Goal: Navigation & Orientation: Find specific page/section

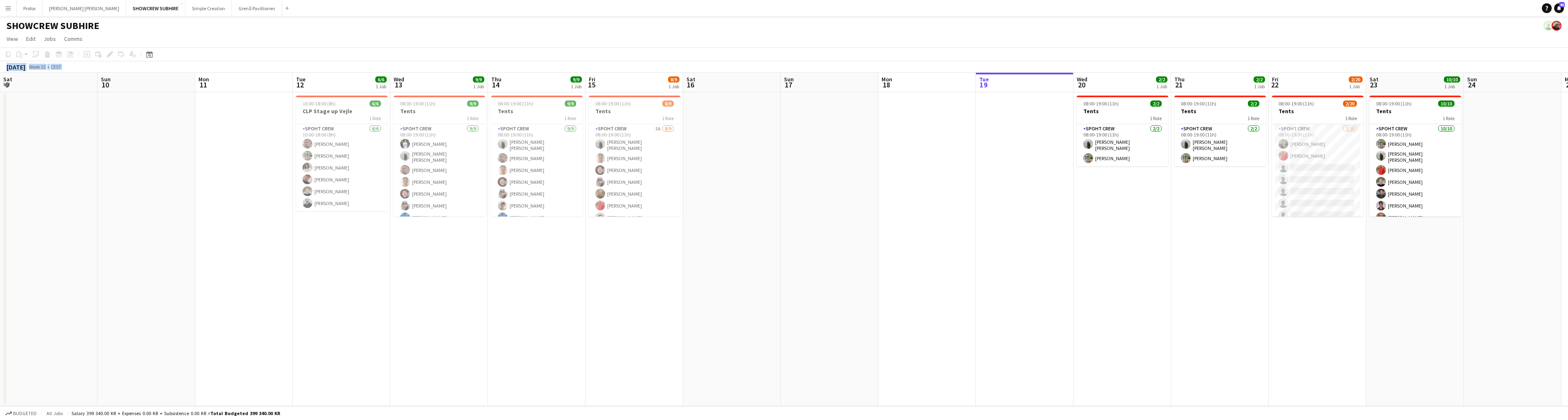
scroll to position [0, 188]
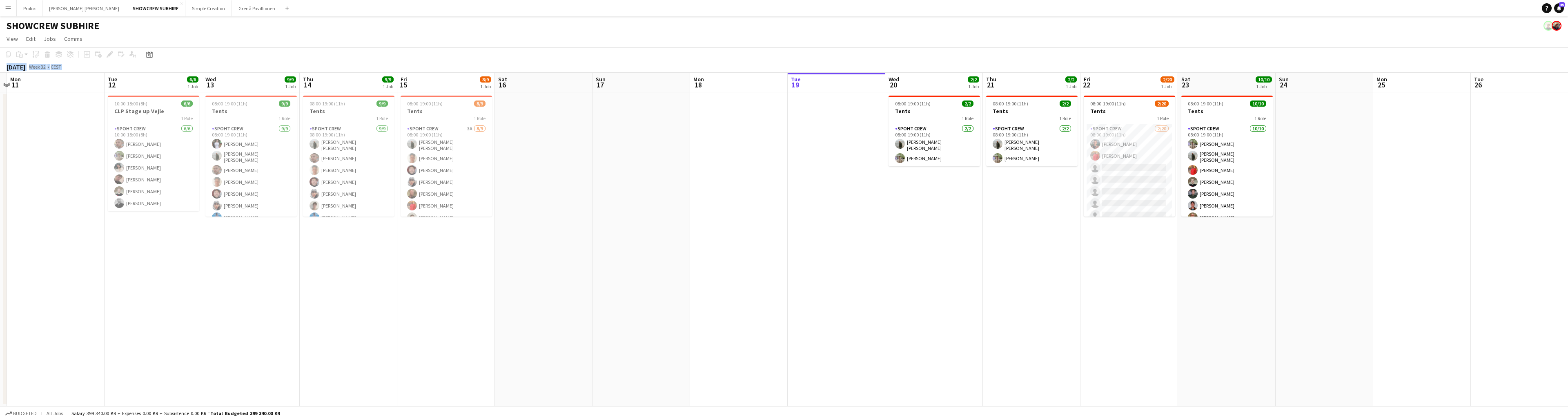
click at [5, 8] on button "Menu" at bounding box center [8, 8] width 16 height 16
click at [105, 44] on link "All jobs" at bounding box center [124, 44] width 82 height 16
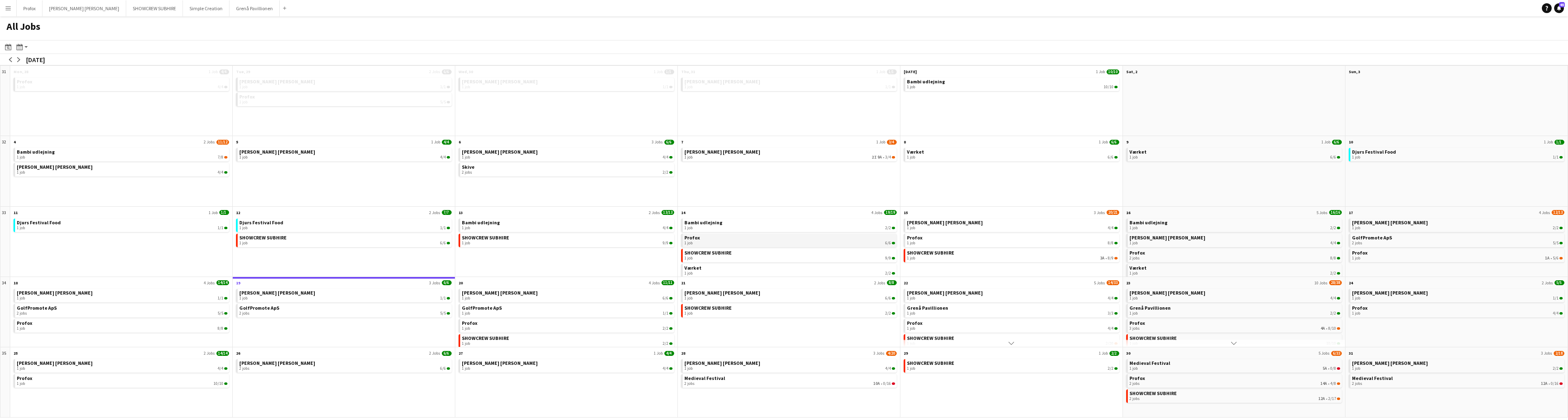
click at [715, 238] on link "Profox 1 job 6/6" at bounding box center [789, 239] width 211 height 12
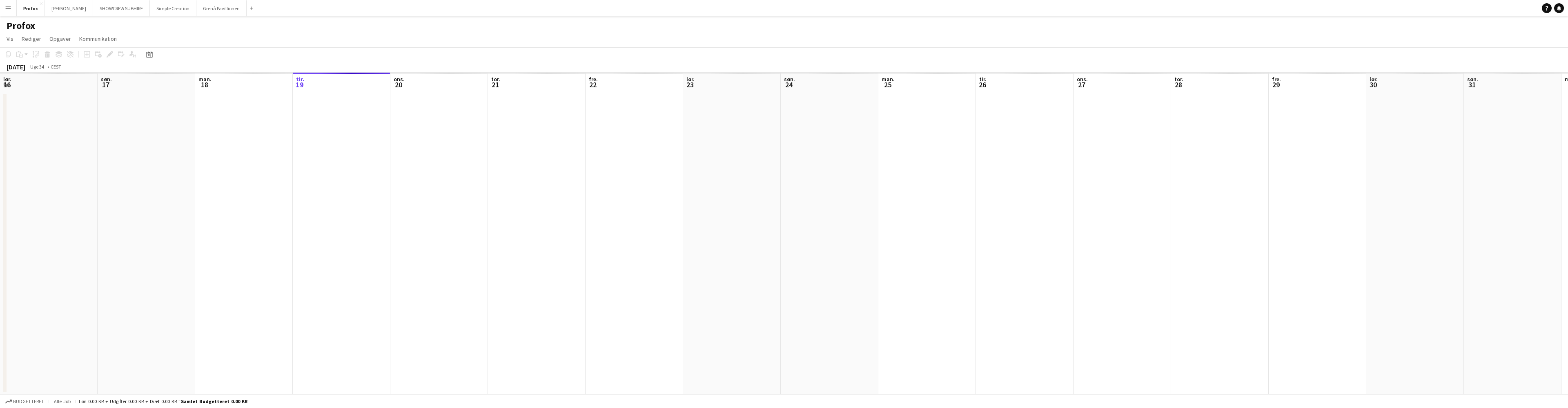
scroll to position [0, 195]
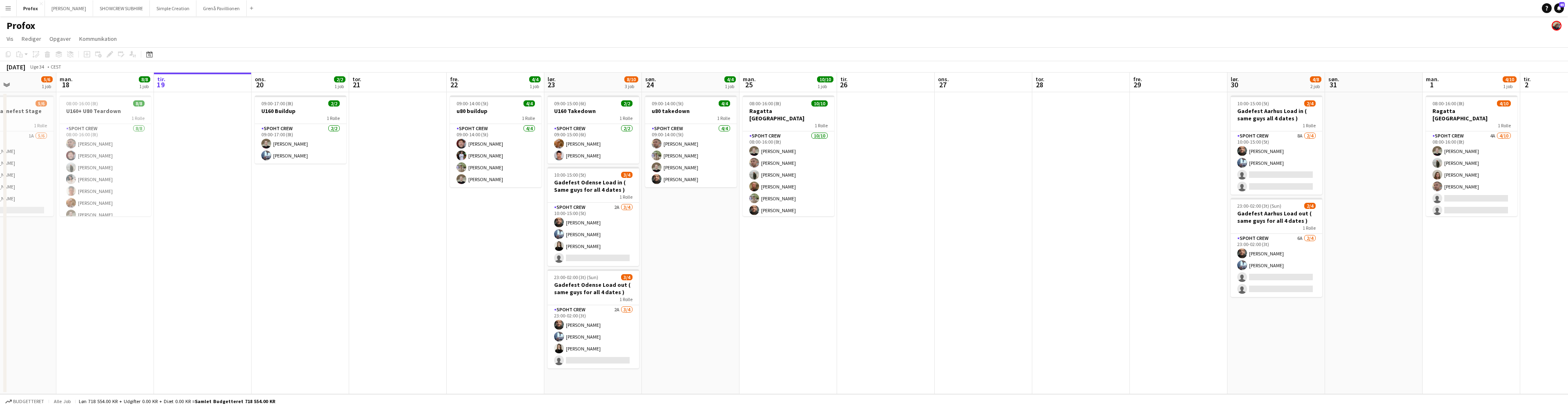
drag, startPoint x: 530, startPoint y: 89, endPoint x: 499, endPoint y: 92, distance: 31.1
click at [586, 91] on app-calendar-viewport "fre. 15 8/8 1 job lør. 16 8/8 2 job søn. 17 5/6 1 job man. 18 8/8 1 job tir. 19…" at bounding box center [784, 233] width 1568 height 322
click at [213, 7] on button "Grenå Pavillionen Luk" at bounding box center [222, 9] width 51 height 16
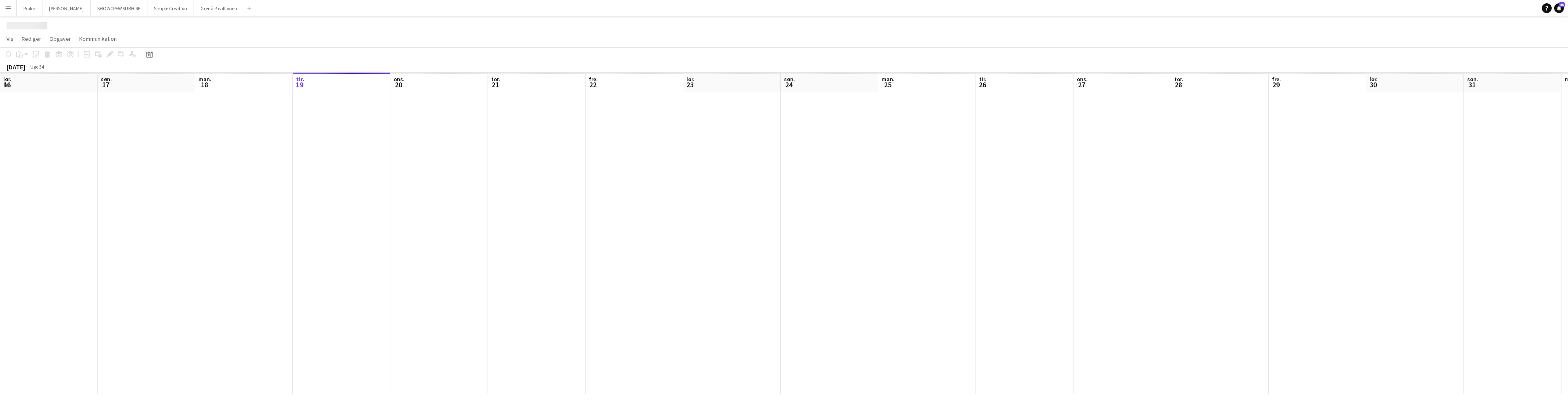
scroll to position [0, 195]
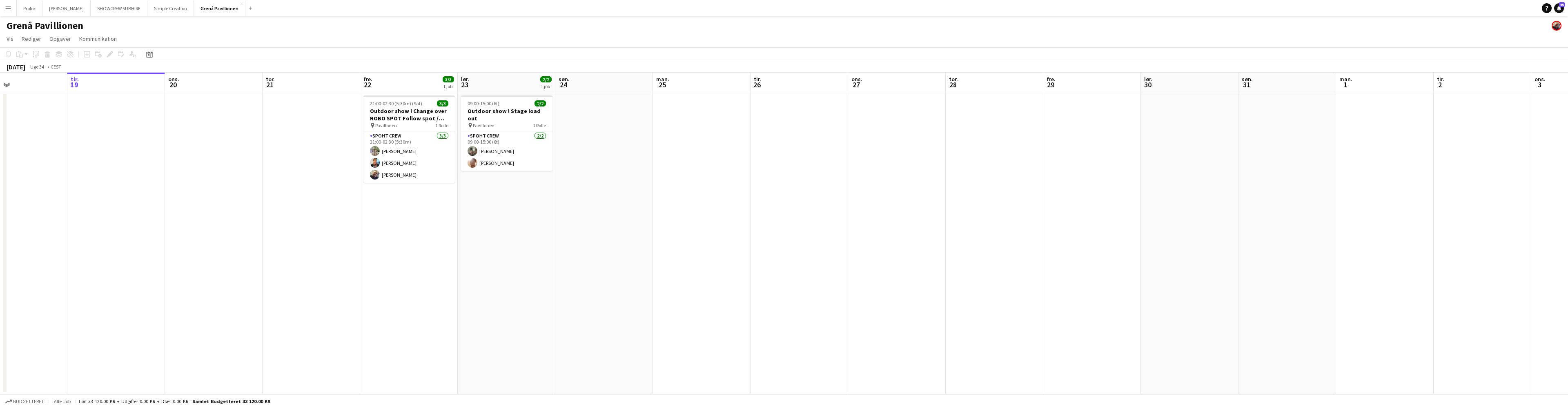
drag, startPoint x: 247, startPoint y: 84, endPoint x: 319, endPoint y: 84, distance: 72.0
click at [216, 86] on app-calendar-viewport "lør. 16 søn. 17 man. 18 tir. 19 ons. 20 tor. 21 fre. 22 3/3 1 job lør. 23 2/2 1…" at bounding box center [784, 233] width 1568 height 322
click at [32, 10] on button "Profox Luk" at bounding box center [30, 9] width 26 height 16
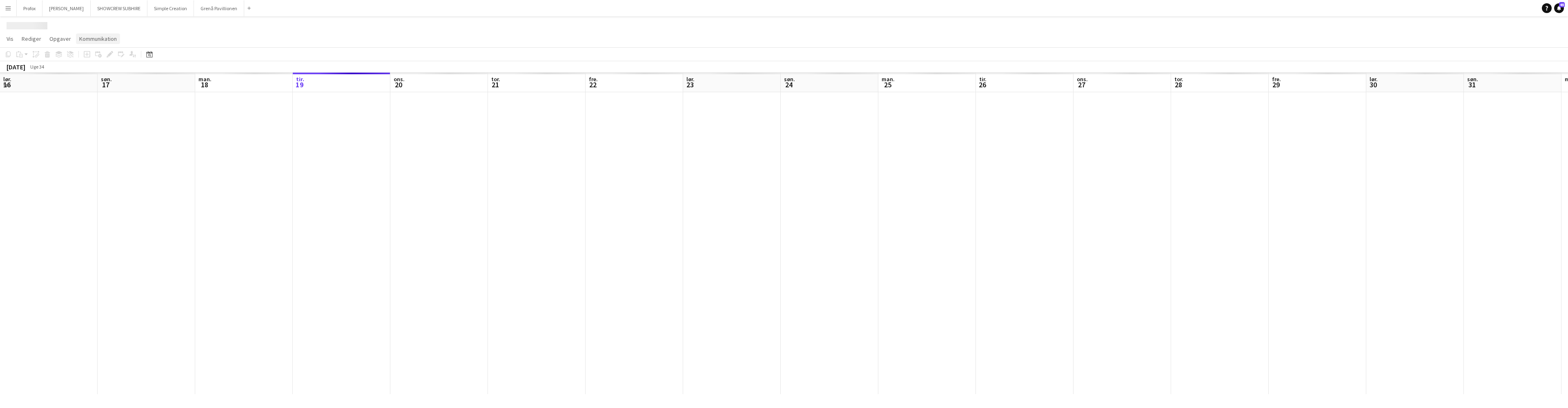
scroll to position [0, 195]
